Goal: Information Seeking & Learning: Learn about a topic

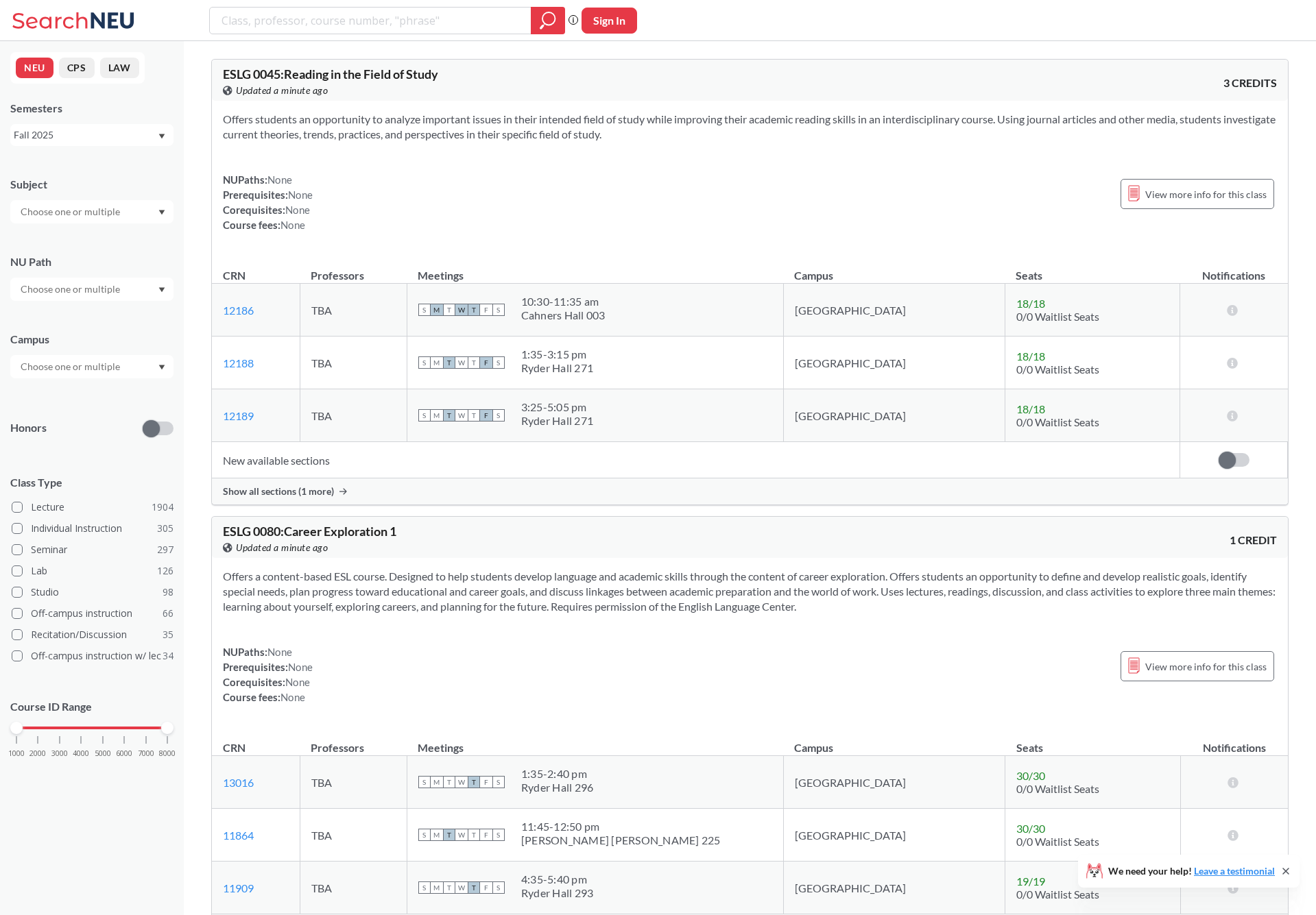
click at [80, 216] on input "text" at bounding box center [72, 212] width 115 height 17
type input "cs"
click at [81, 232] on div "CS ( 115 )" at bounding box center [95, 236] width 155 height 15
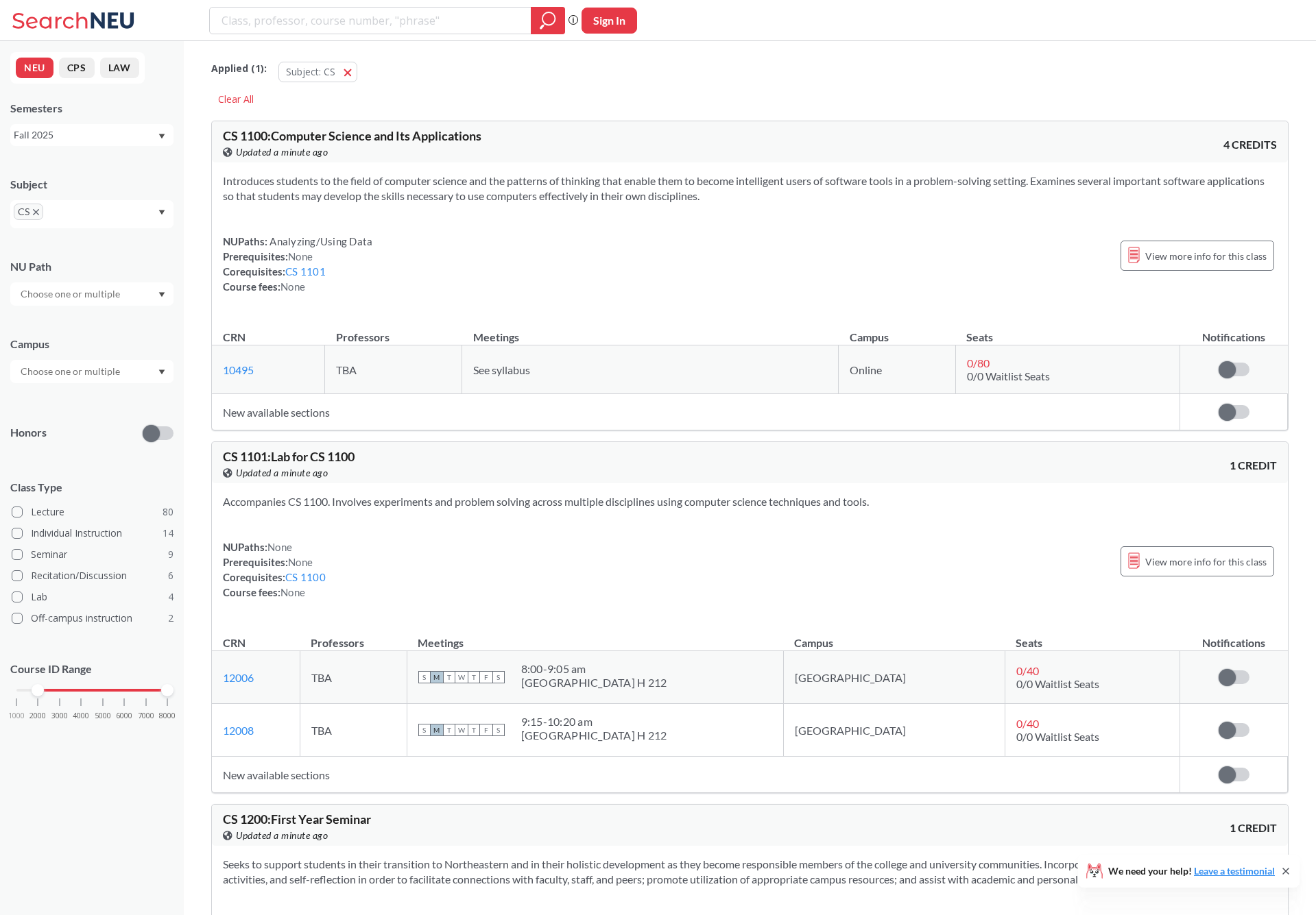
drag, startPoint x: 27, startPoint y: 685, endPoint x: 64, endPoint y: 692, distance: 37.7
click at [64, 692] on div "1000 2000 3000 4000 5000 6000 7000 8000" at bounding box center [92, 690] width 151 height 10
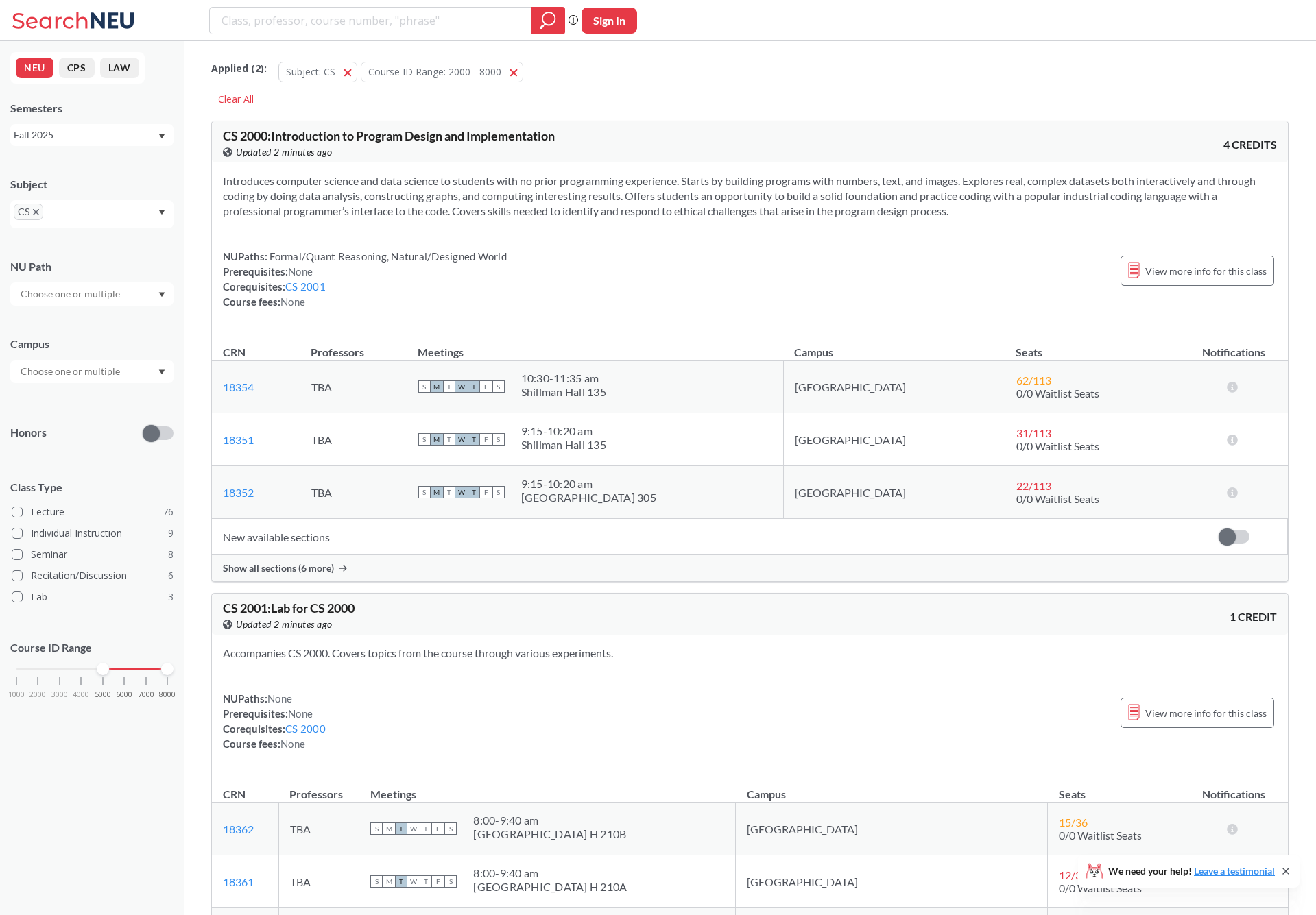
drag, startPoint x: 38, startPoint y: 666, endPoint x: 110, endPoint y: 666, distance: 72.0
click at [110, 666] on div "1000 2000 3000 4000 5000 6000 7000 8000" at bounding box center [92, 669] width 151 height 10
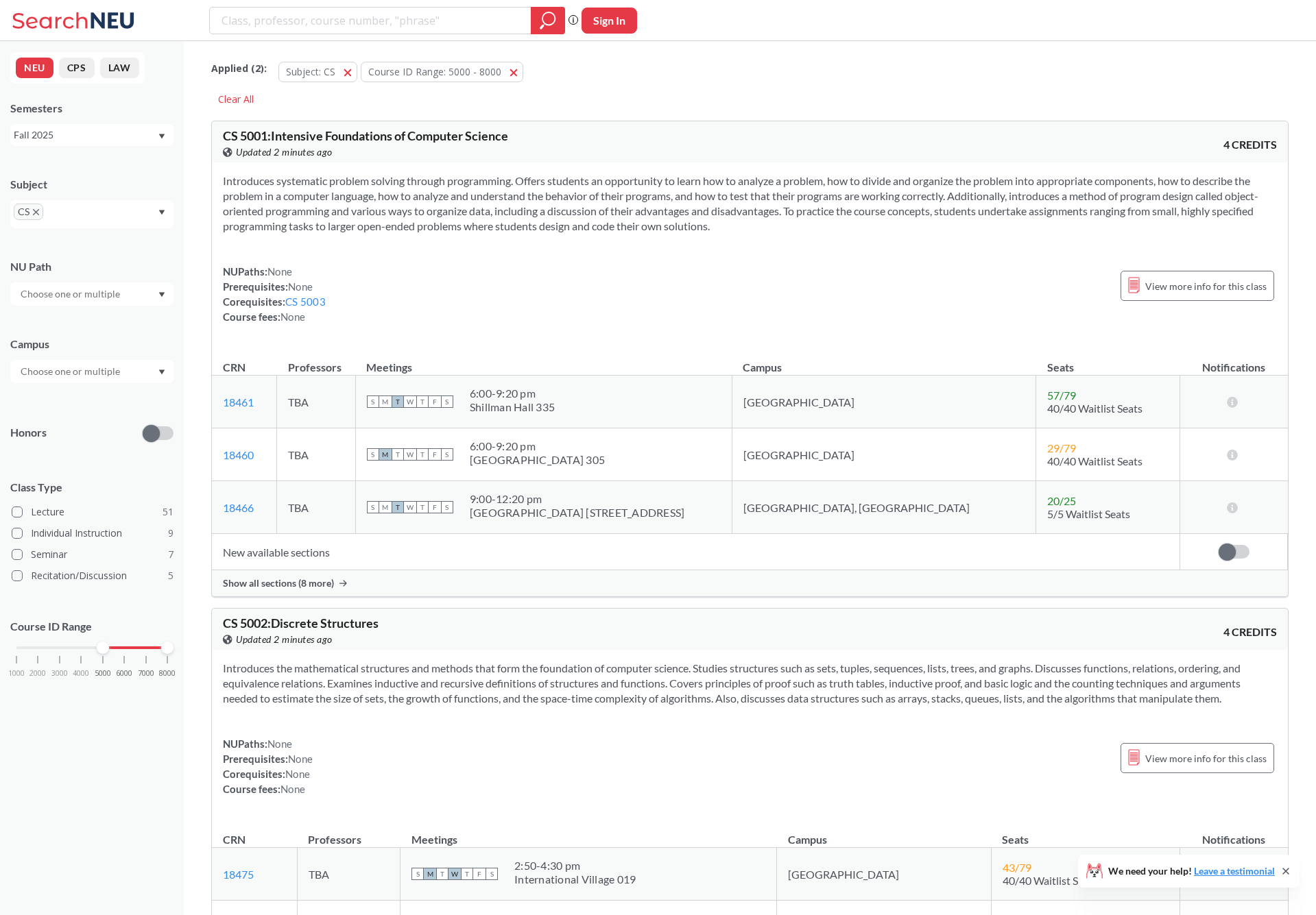
drag, startPoint x: 327, startPoint y: 568, endPoint x: 328, endPoint y: 578, distance: 10.0
click at [327, 569] on td "New available sections" at bounding box center [696, 552] width 968 height 36
click at [328, 578] on span "Show all sections (8 more)" at bounding box center [278, 584] width 111 height 12
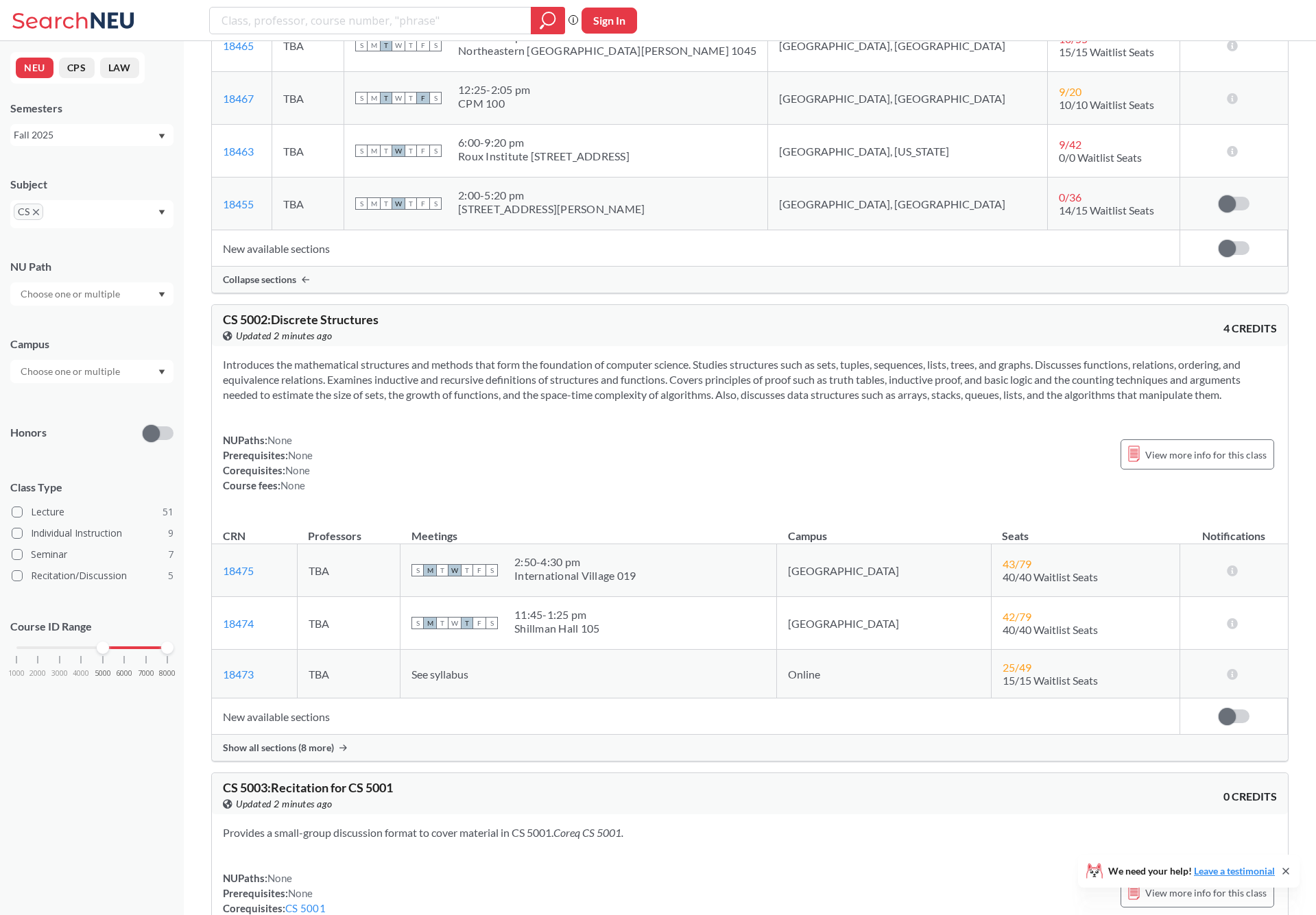
scroll to position [798, 0]
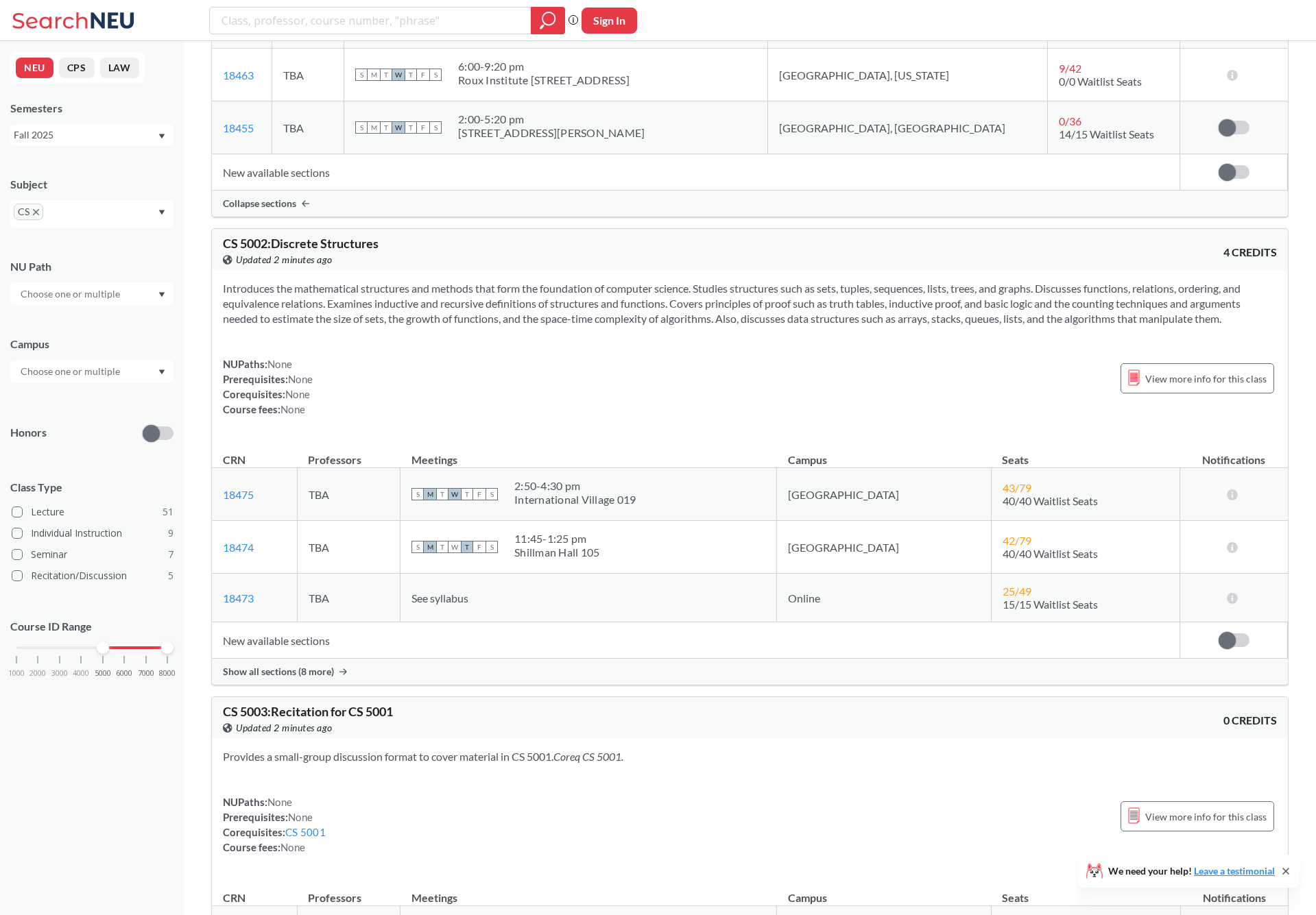
click at [287, 685] on div "CS 5002 : Discrete Structures View this course on Banner. Updated 2 minutes ago…" at bounding box center [750, 458] width 1078 height 458
click at [305, 679] on div "Show all sections (8 more)" at bounding box center [750, 672] width 1076 height 26
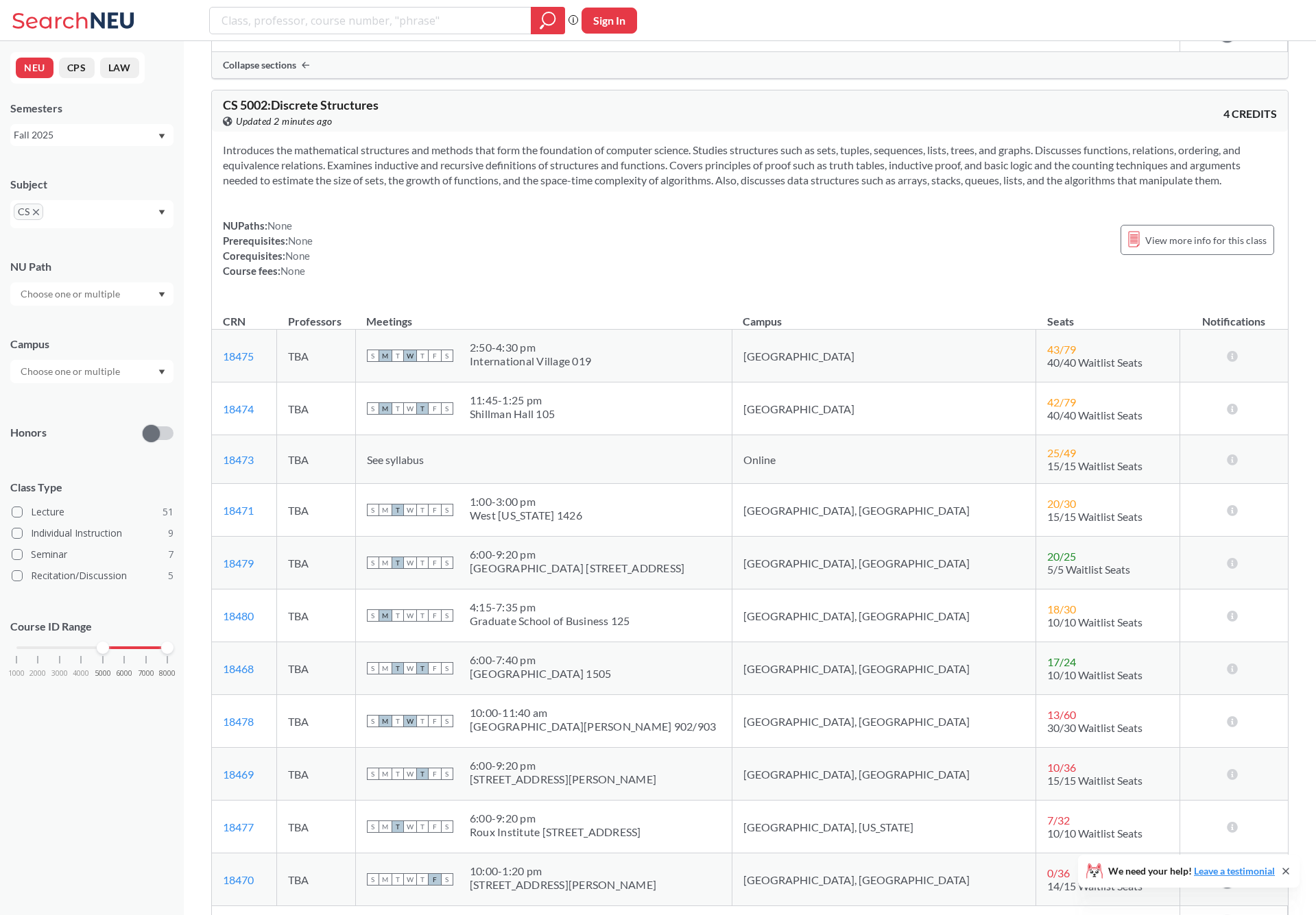
scroll to position [1018, 0]
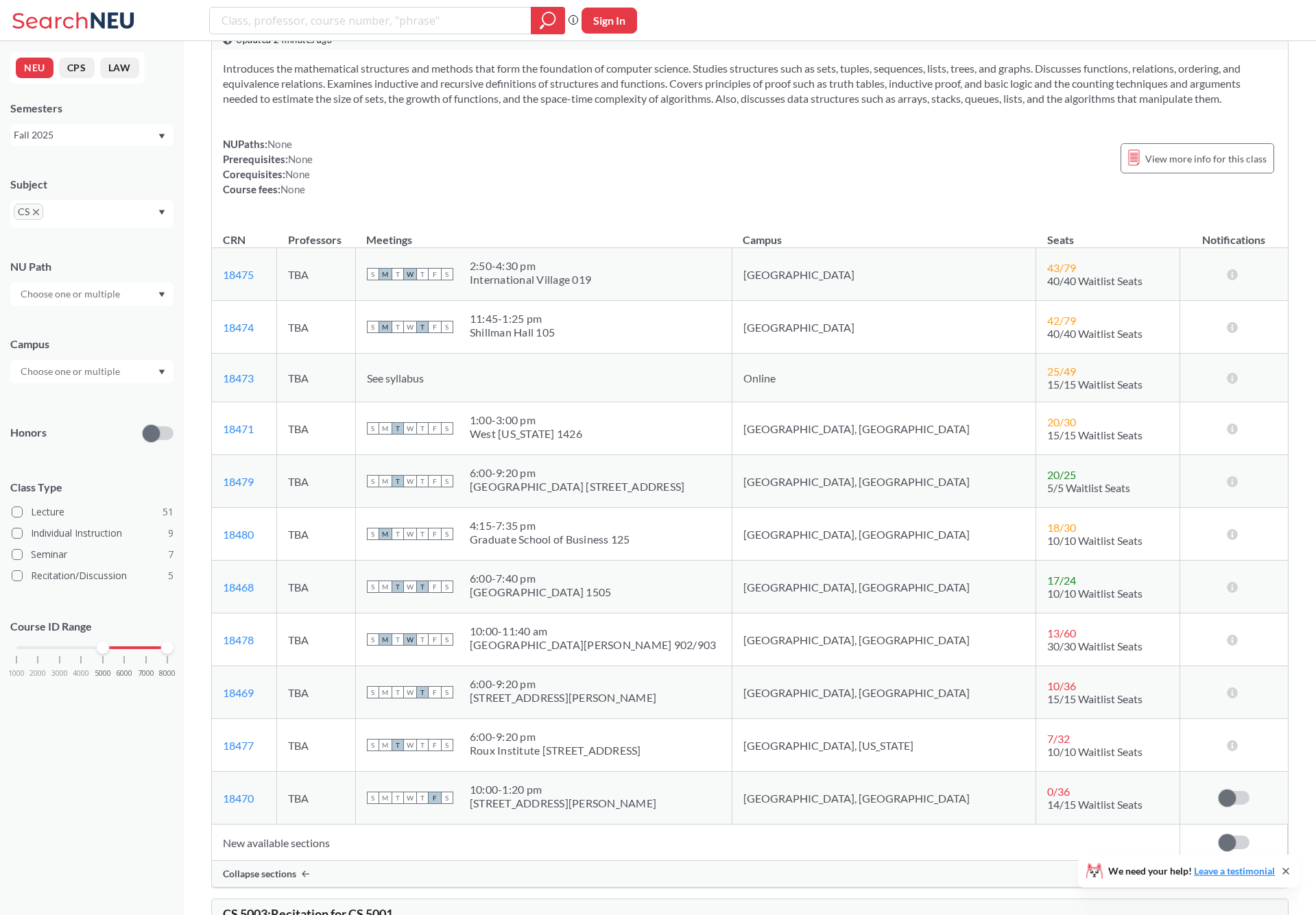
click at [850, 537] on td "[GEOGRAPHIC_DATA], [GEOGRAPHIC_DATA]" at bounding box center [883, 534] width 304 height 53
click at [850, 536] on td "[GEOGRAPHIC_DATA], [GEOGRAPHIC_DATA]" at bounding box center [883, 534] width 304 height 53
click at [911, 546] on td "[GEOGRAPHIC_DATA], [GEOGRAPHIC_DATA]" at bounding box center [883, 534] width 304 height 53
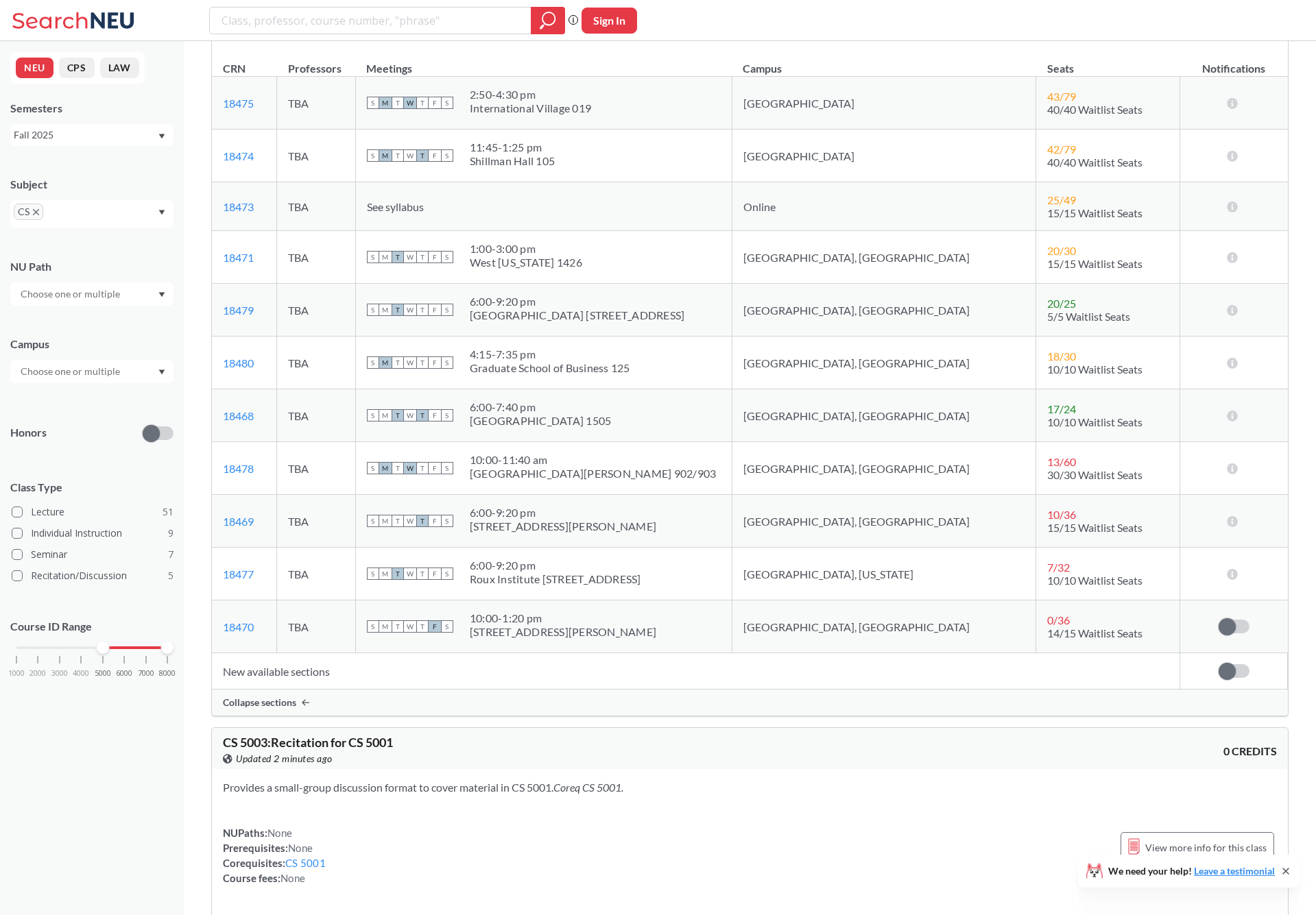
scroll to position [1557, 0]
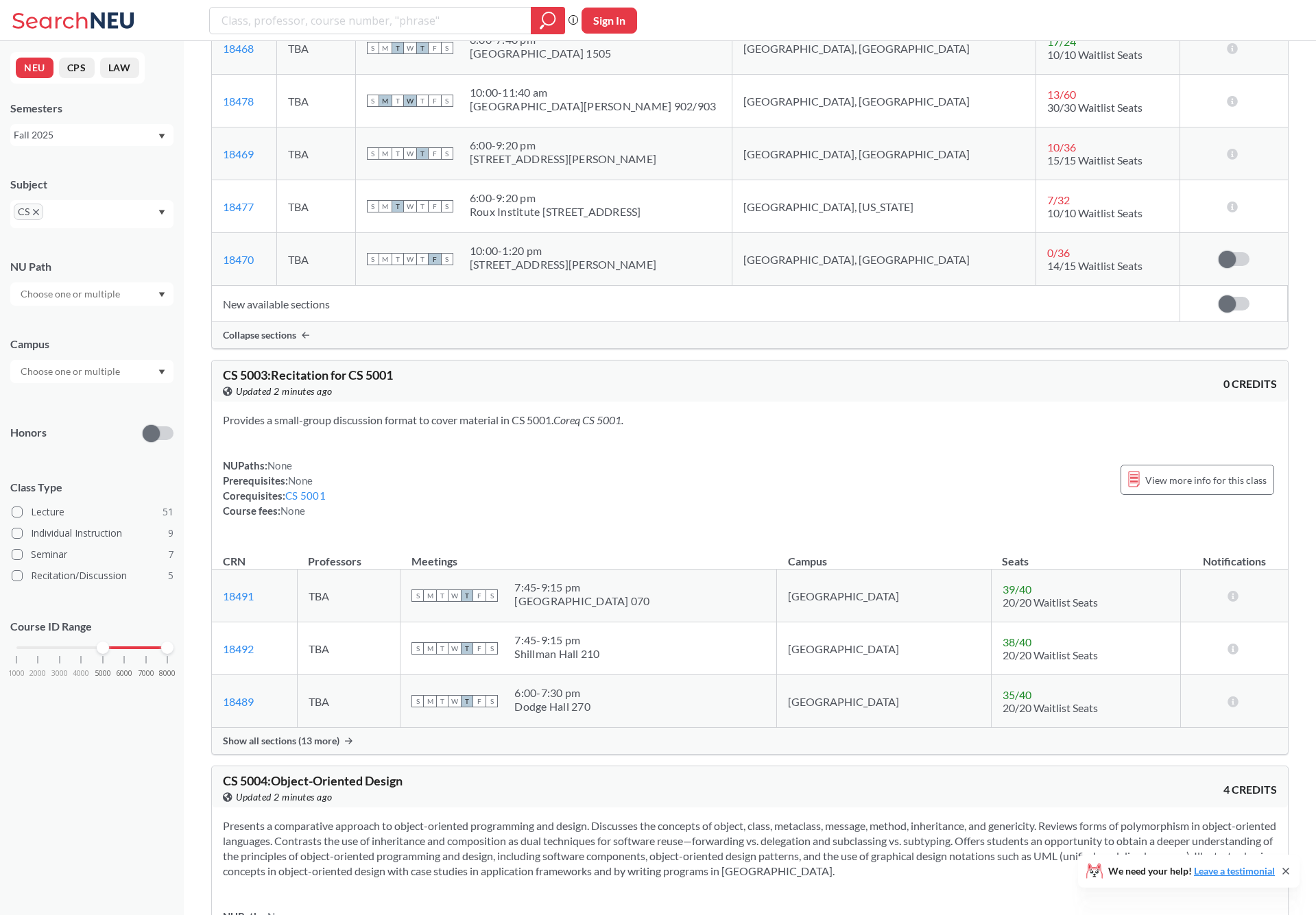
click at [282, 750] on div "Show all sections (13 more)" at bounding box center [750, 742] width 1076 height 26
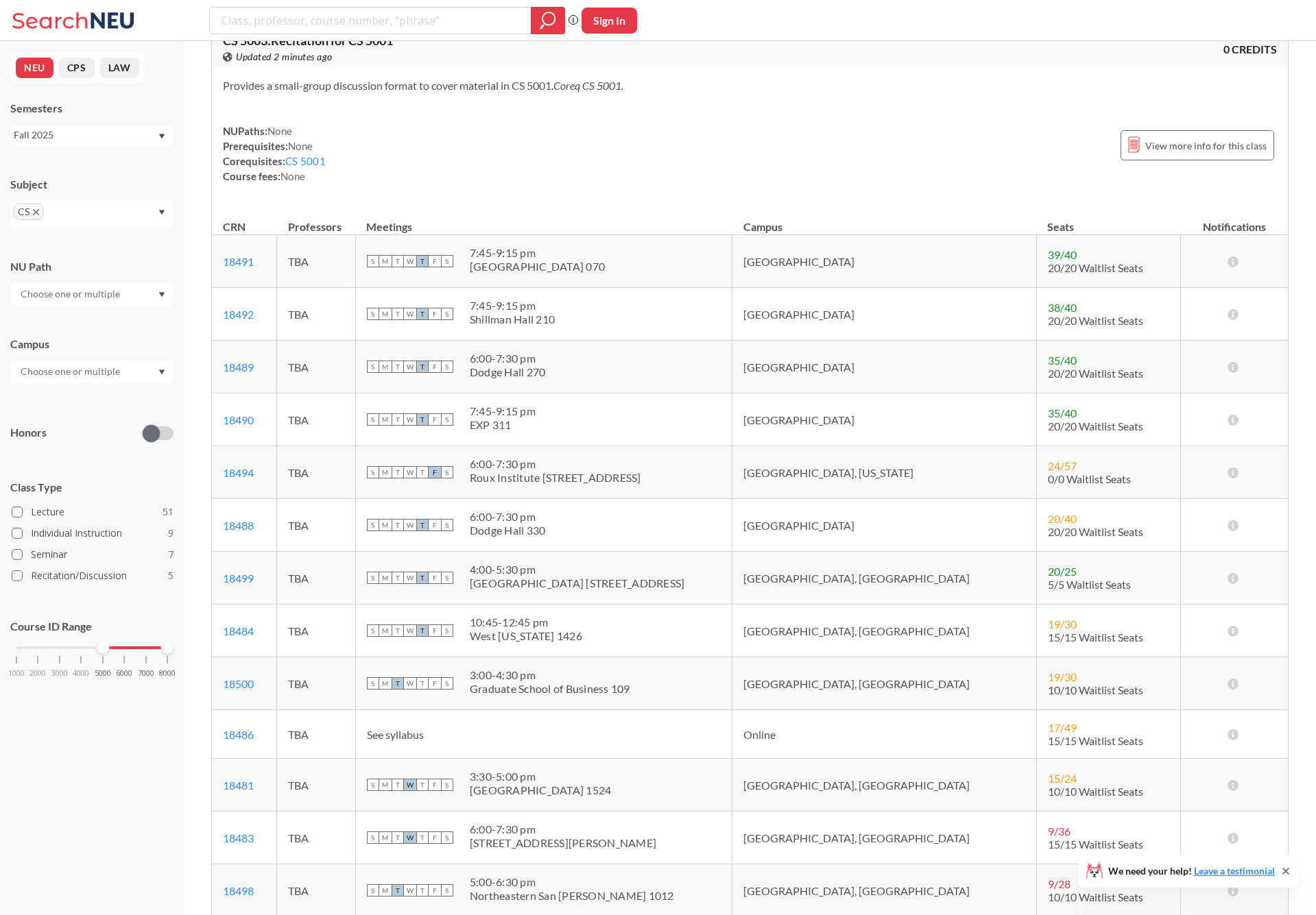
scroll to position [1884, 0]
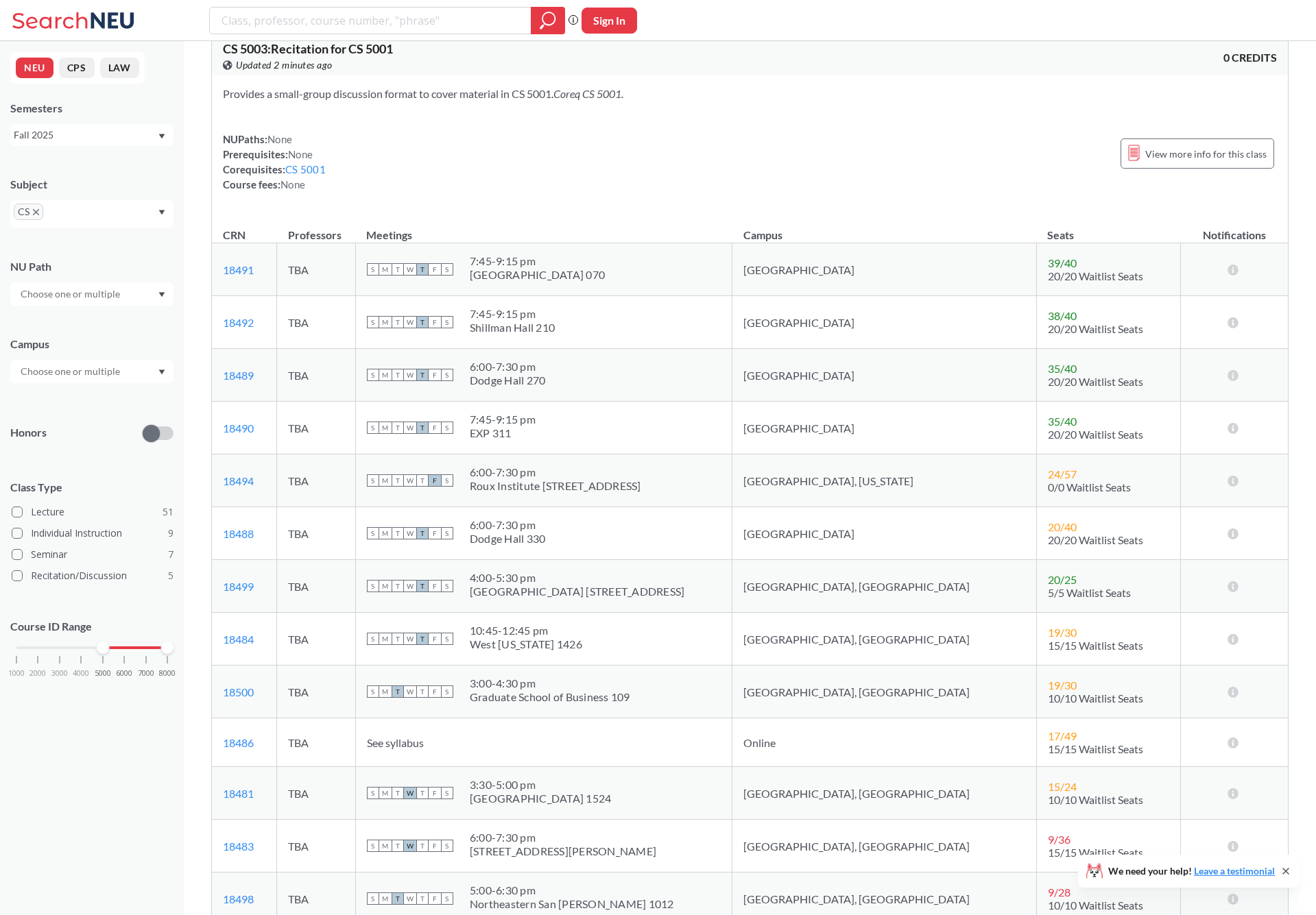
click at [535, 437] on div "EXP 311" at bounding box center [503, 434] width 66 height 14
drag, startPoint x: 548, startPoint y: 437, endPoint x: 538, endPoint y: 434, distance: 10.4
click at [535, 434] on div "EXP 311" at bounding box center [503, 434] width 66 height 14
click at [535, 432] on div "EXP 311" at bounding box center [503, 434] width 66 height 14
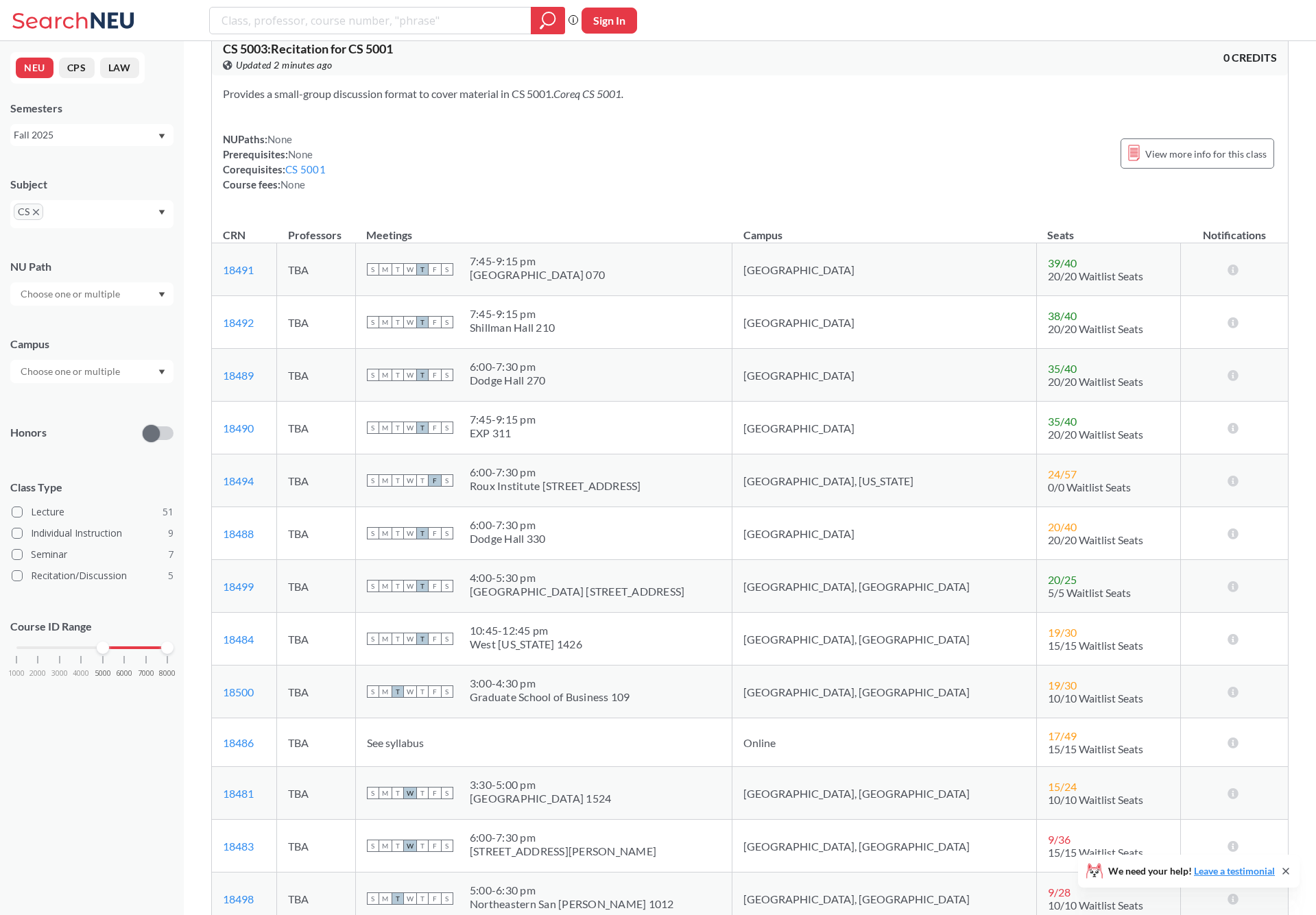
click at [535, 431] on div "EXP 311" at bounding box center [503, 434] width 66 height 14
drag, startPoint x: 556, startPoint y: 431, endPoint x: 539, endPoint y: 437, distance: 18.0
click at [535, 437] on div "EXP 311" at bounding box center [503, 434] width 66 height 14
click at [535, 435] on div "EXP 311" at bounding box center [503, 434] width 66 height 14
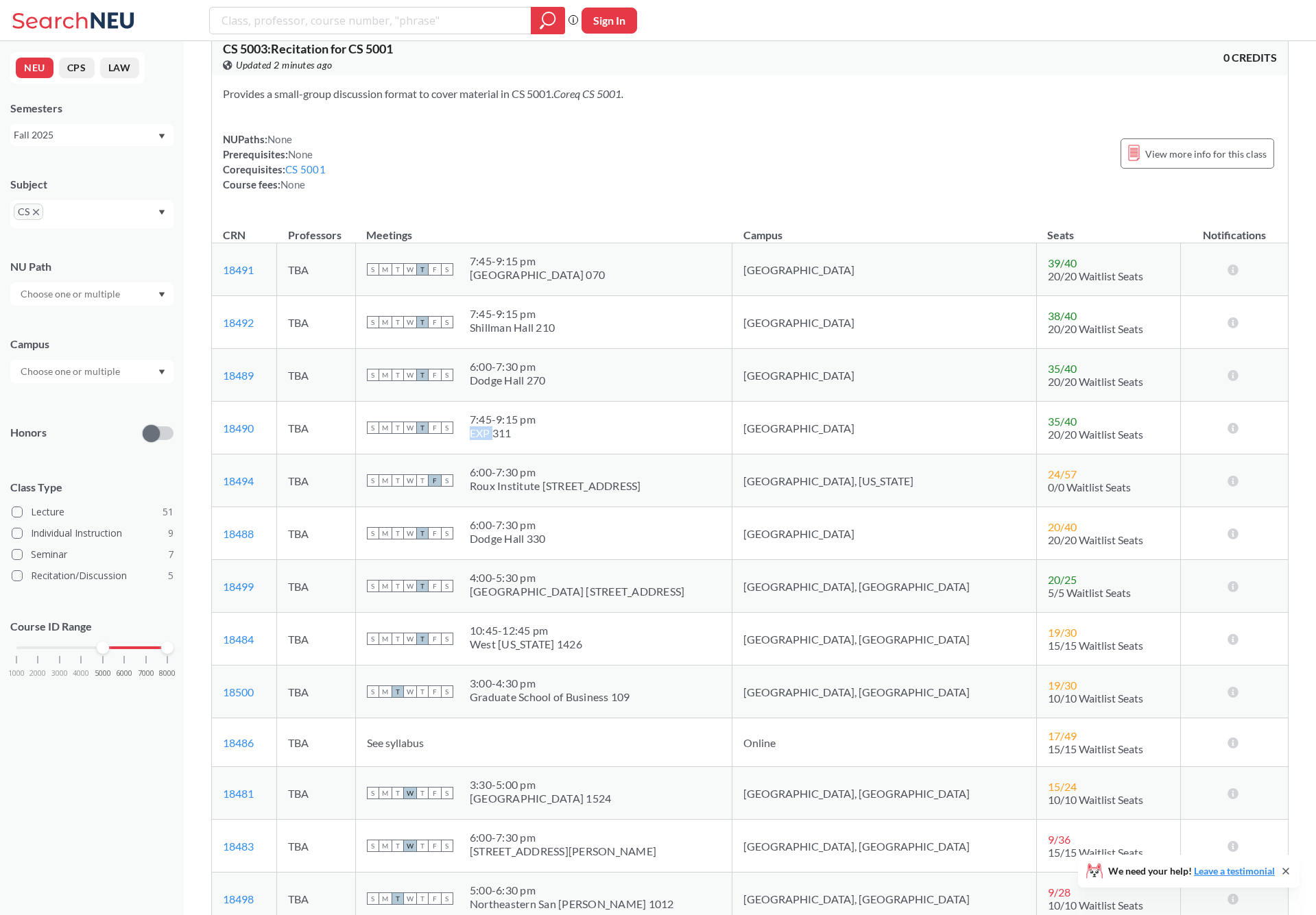
click at [535, 436] on div "EXP 311" at bounding box center [503, 434] width 66 height 14
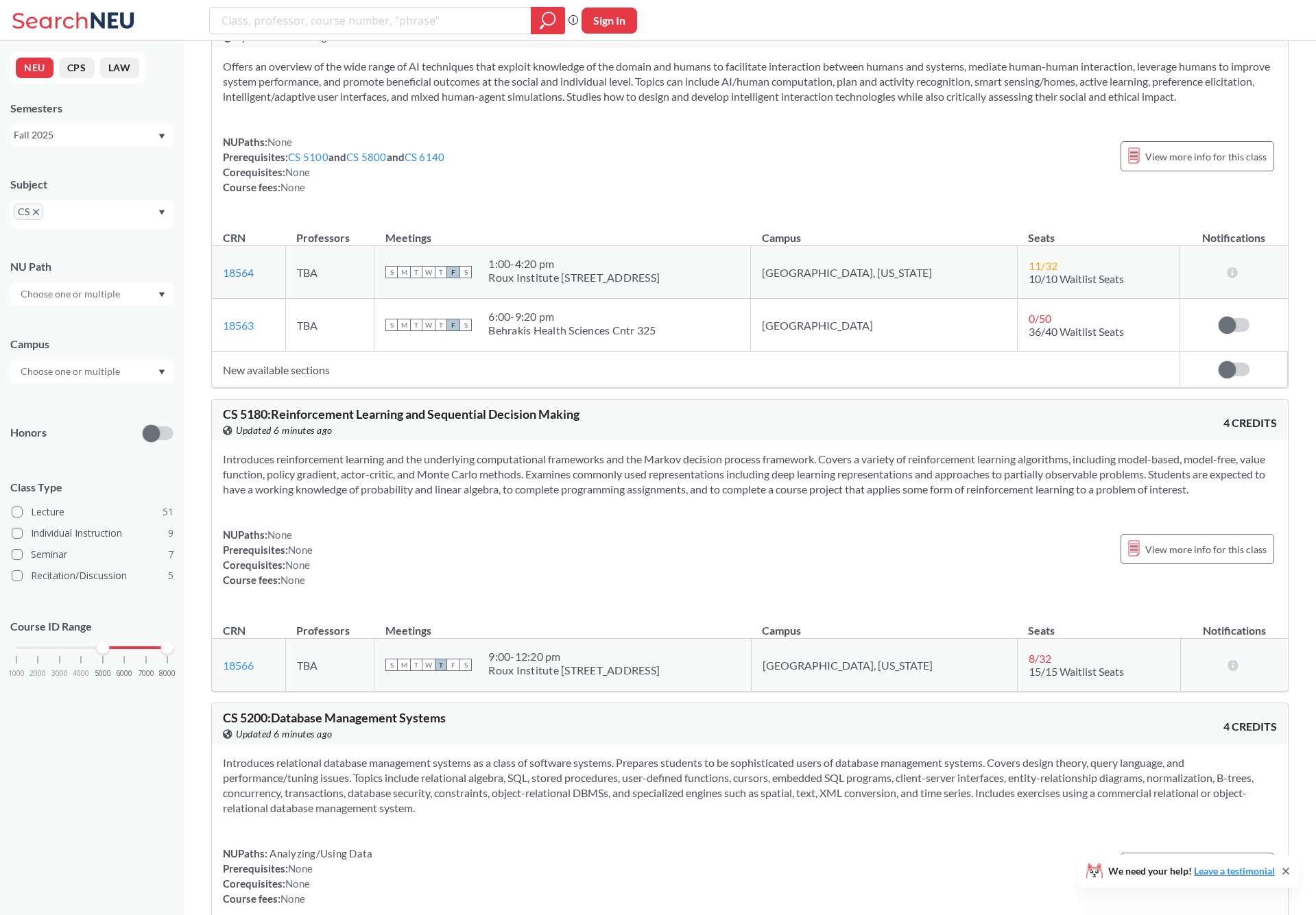
scroll to position [7091, 0]
